Goal: Information Seeking & Learning: Learn about a topic

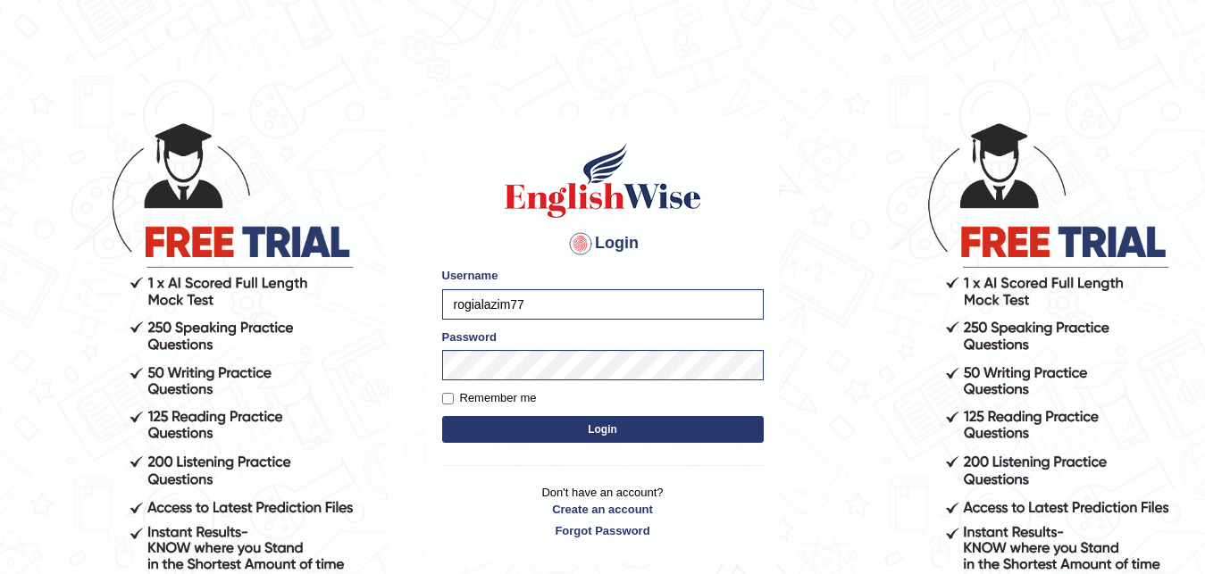
type input "rogialazim77"
click at [597, 431] on button "Login" at bounding box center [602, 429] width 321 height 27
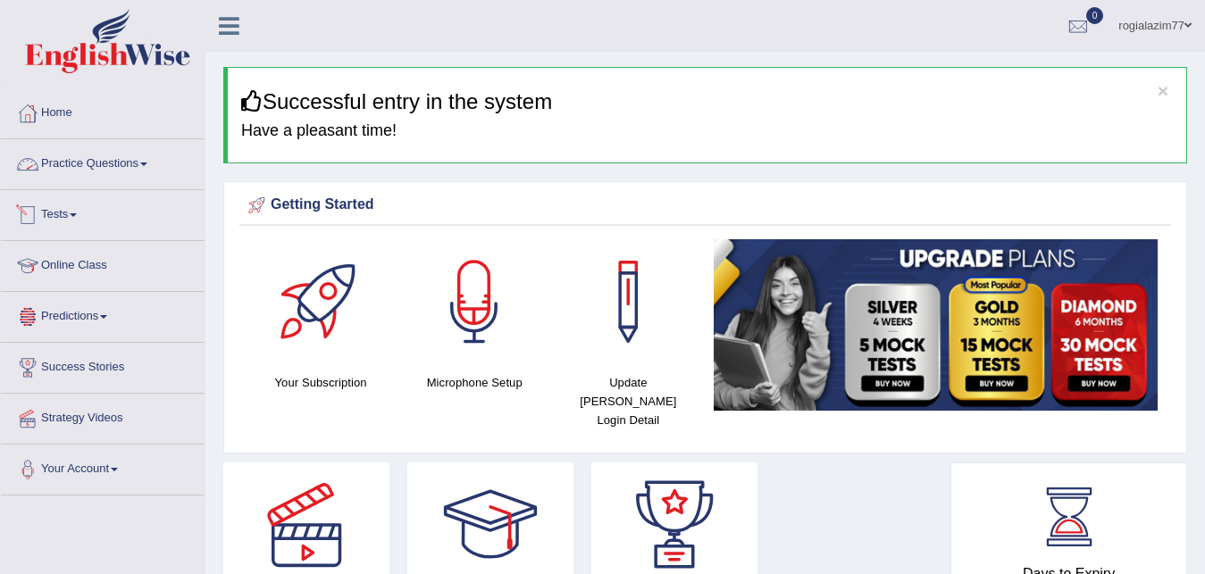
click at [139, 167] on link "Practice Questions" at bounding box center [103, 161] width 204 height 45
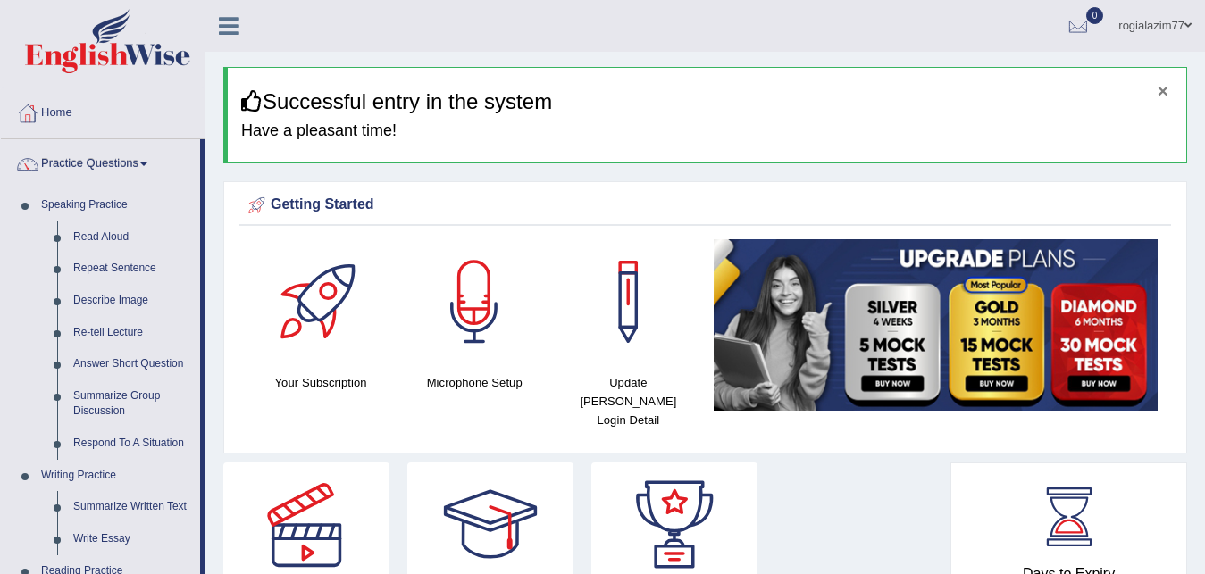
click at [1162, 88] on button "×" at bounding box center [1162, 90] width 11 height 19
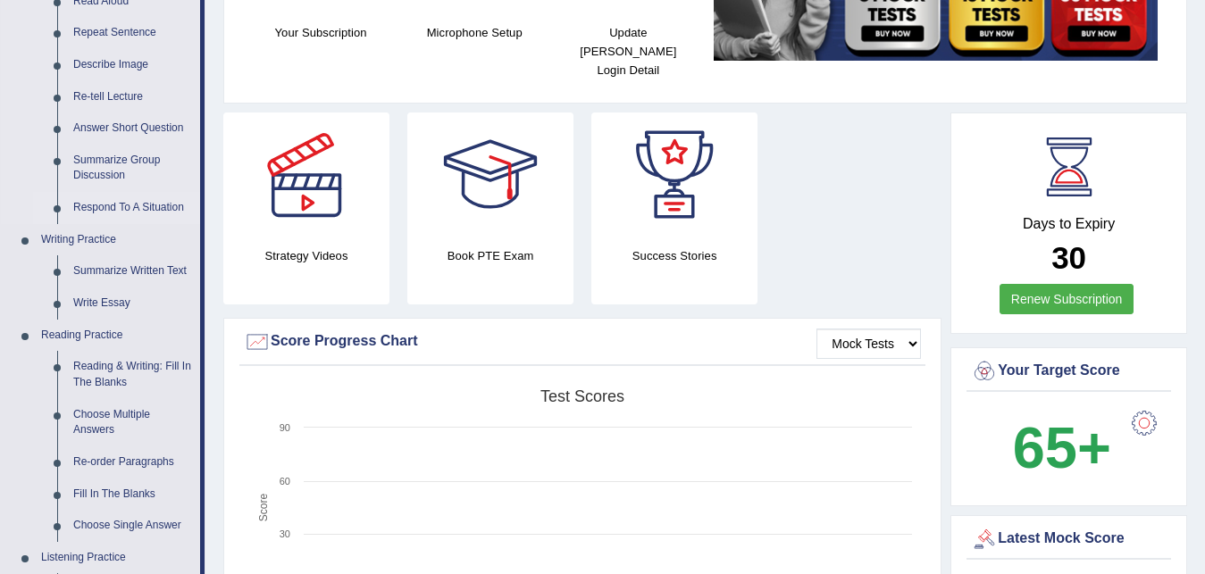
scroll to position [273, 0]
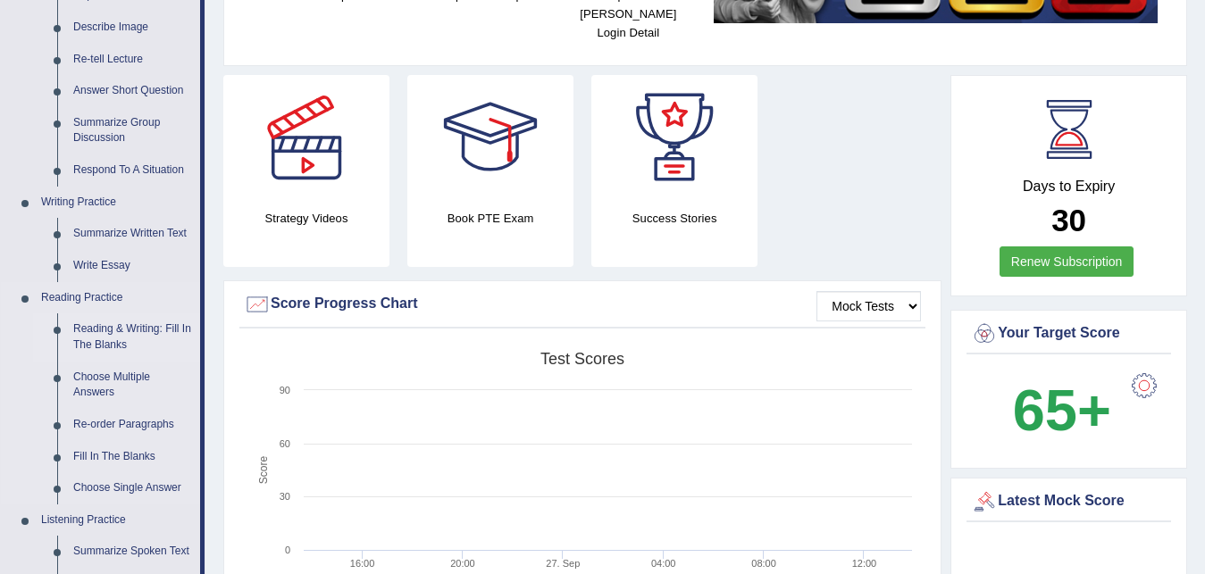
click at [113, 340] on link "Reading & Writing: Fill In The Blanks" at bounding box center [132, 336] width 135 height 47
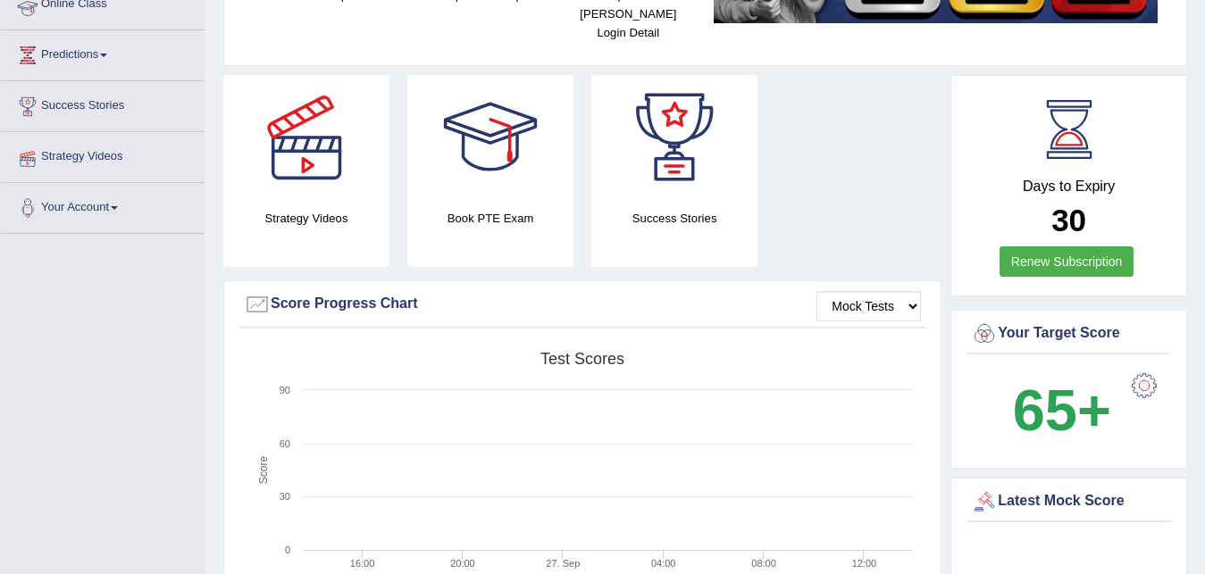
scroll to position [267, 0]
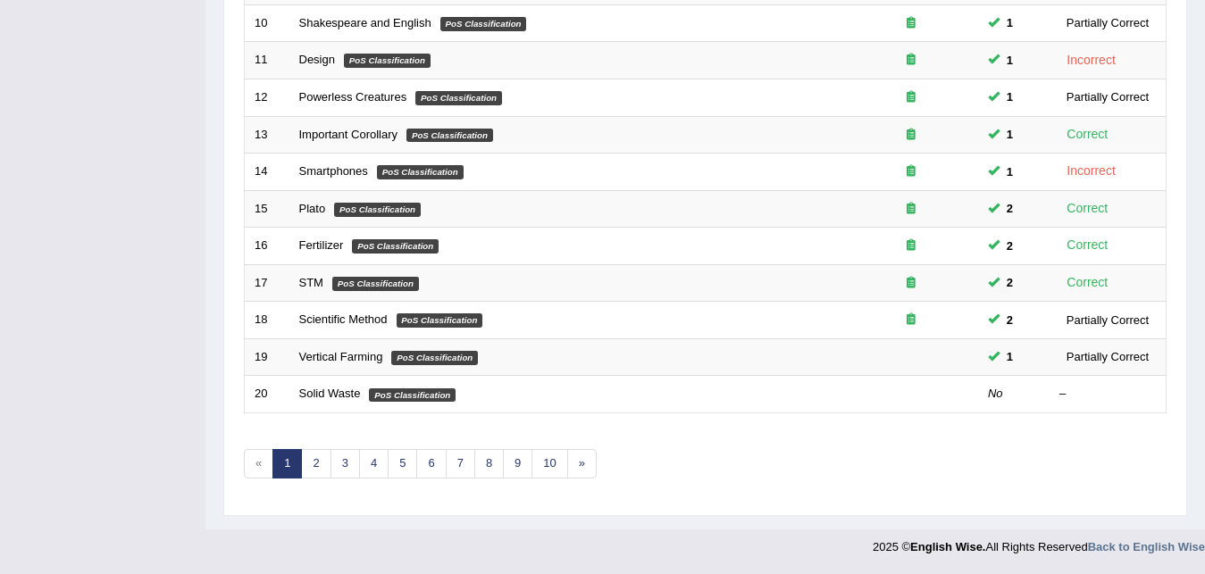
scroll to position [608, 0]
click at [319, 459] on link "2" at bounding box center [315, 463] width 29 height 29
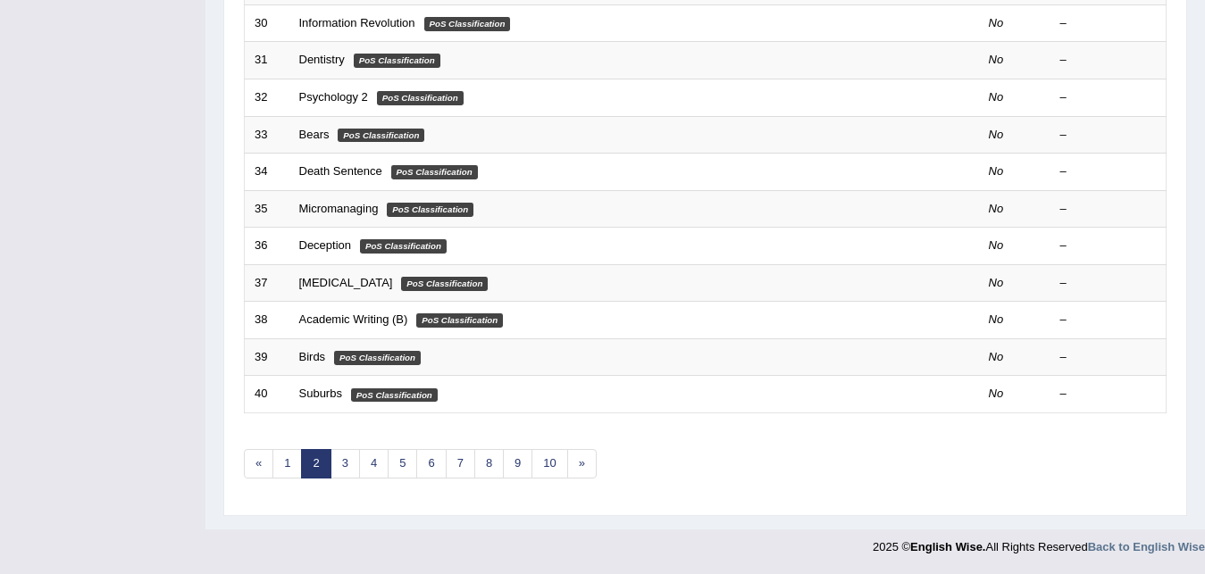
scroll to position [608, 0]
click at [296, 468] on link "1" at bounding box center [286, 463] width 29 height 29
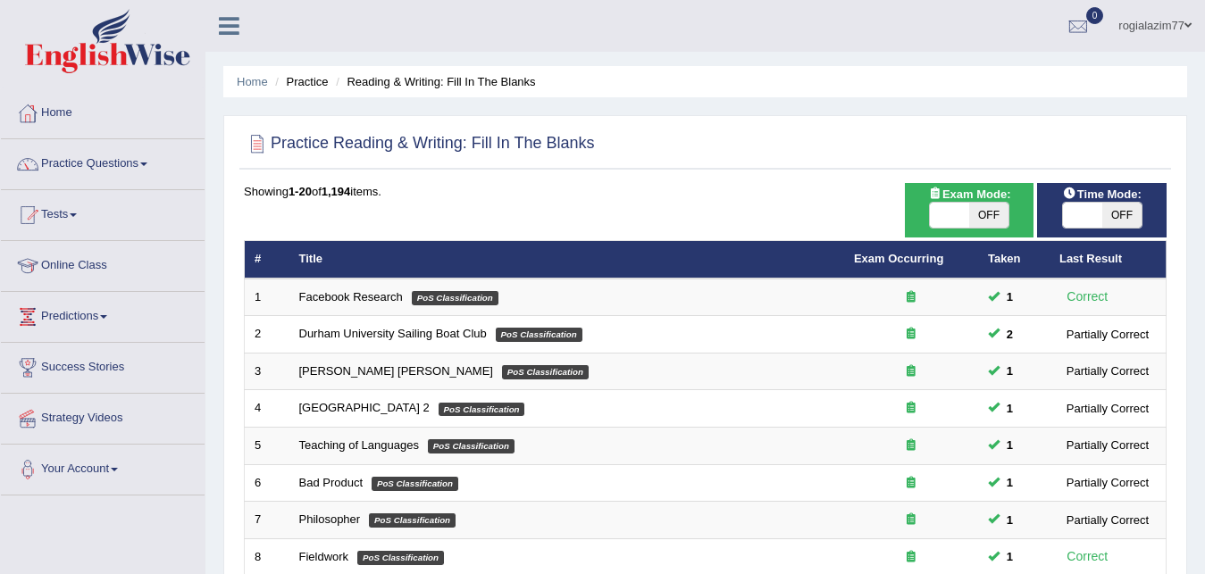
scroll to position [607, 0]
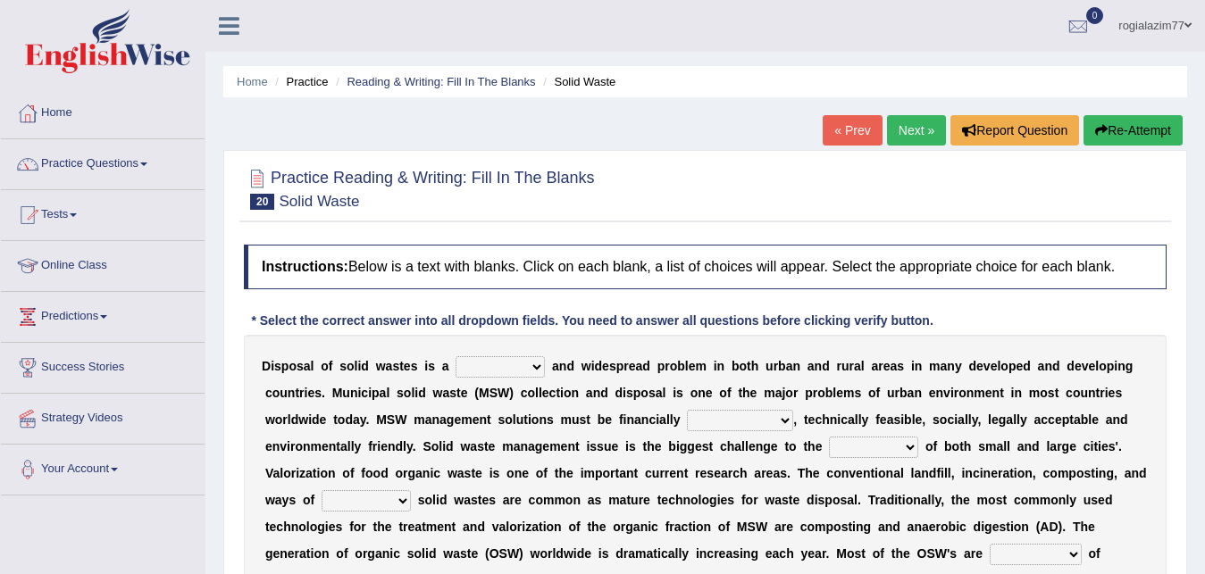
scroll to position [81, 0]
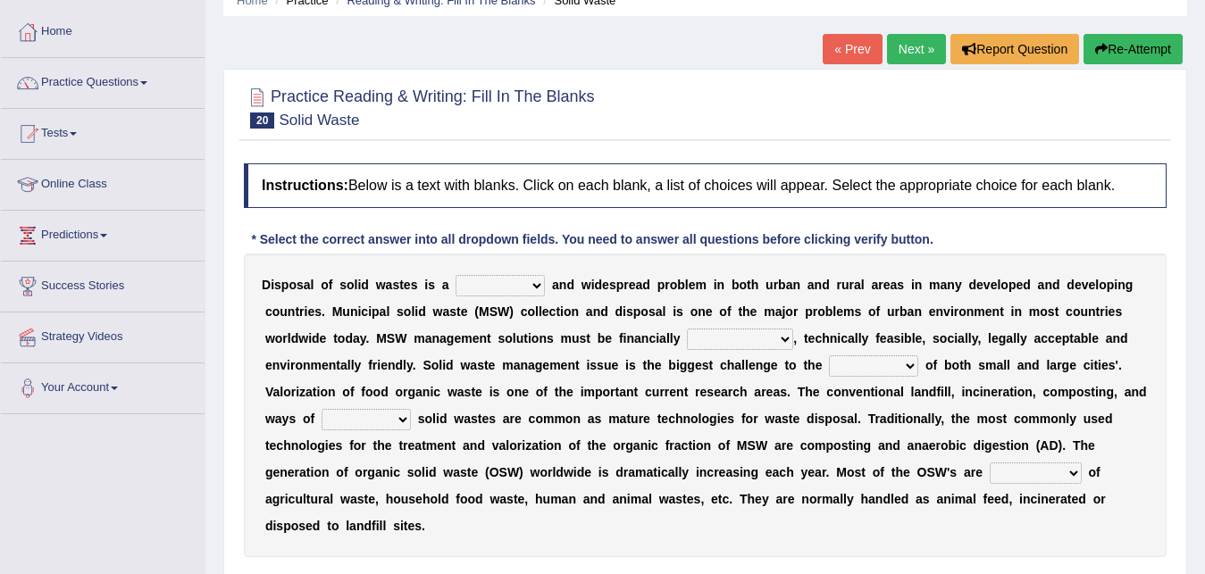
click at [530, 289] on select "slanting stinging stalling shafting" at bounding box center [499, 285] width 89 height 21
click at [687, 329] on select "unattainable sustainable objectionable treasonable" at bounding box center [740, 339] width 106 height 21
click at [759, 334] on select "unattainable sustainable objectionable treasonable" at bounding box center [740, 339] width 106 height 21
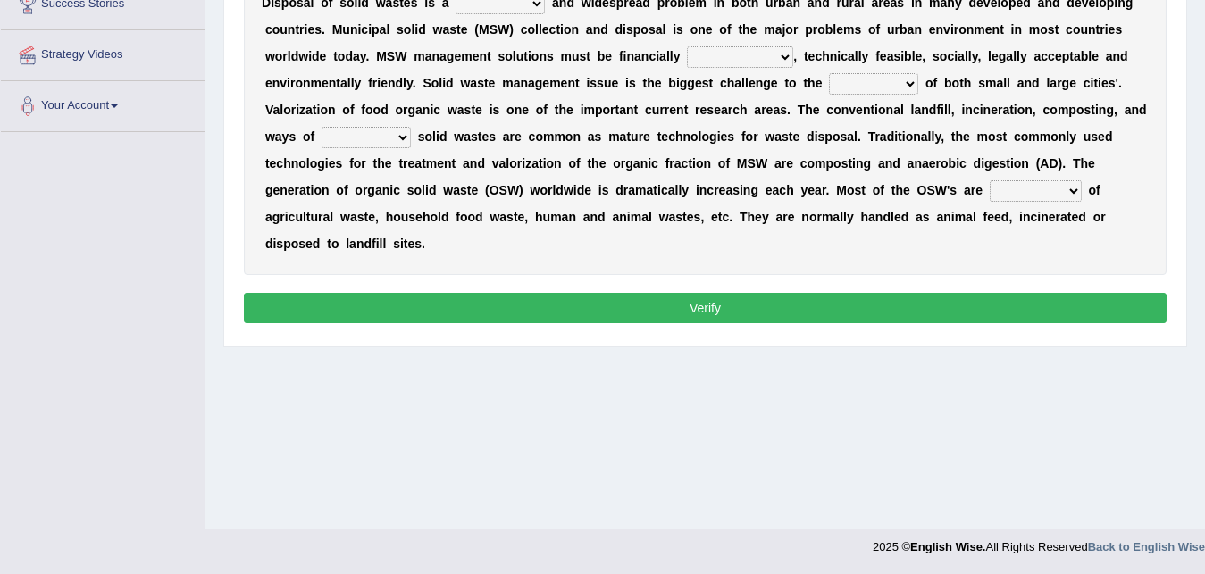
scroll to position [0, 0]
